Goal: Check status: Check status

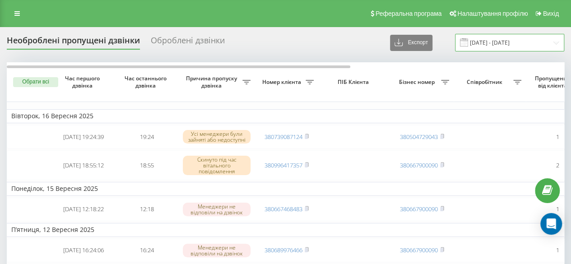
click at [499, 40] on input "[DATE] - [DATE]" at bounding box center [509, 43] width 109 height 18
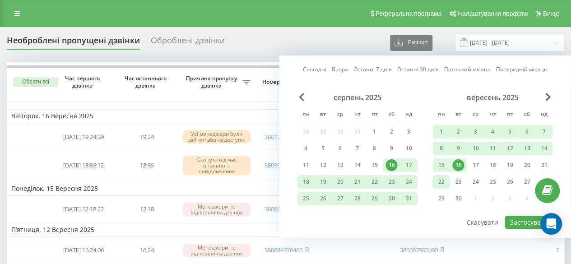
click at [440, 180] on div "22" at bounding box center [441, 182] width 12 height 12
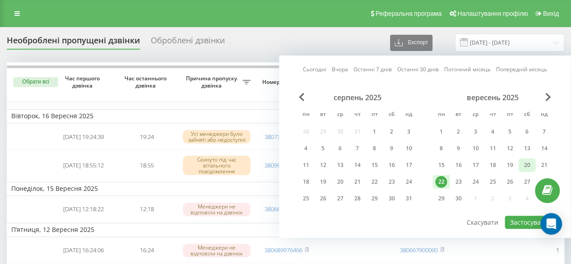
click at [530, 163] on div "20" at bounding box center [527, 165] width 12 height 12
click at [521, 221] on button "Застосувати" at bounding box center [528, 222] width 48 height 13
type input "[DATE] - [DATE]"
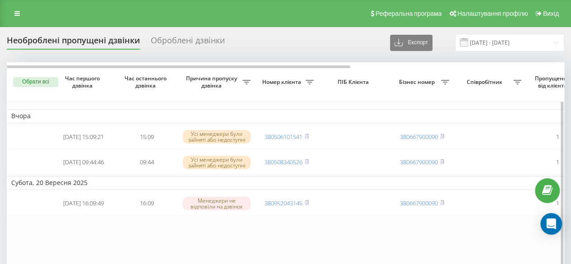
click at [215, 234] on table "Вчора [DATE] 15:09:21 15:09 Усі менеджери були зайняті або недоступні 380506101…" at bounding box center [458, 171] width 902 height 218
